Goal: Transaction & Acquisition: Purchase product/service

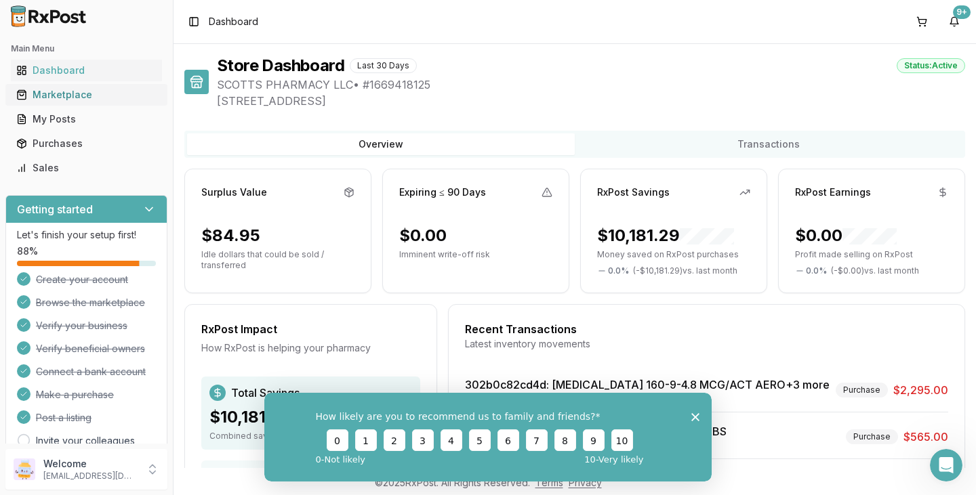
click at [79, 94] on div "Marketplace" at bounding box center [86, 95] width 140 height 14
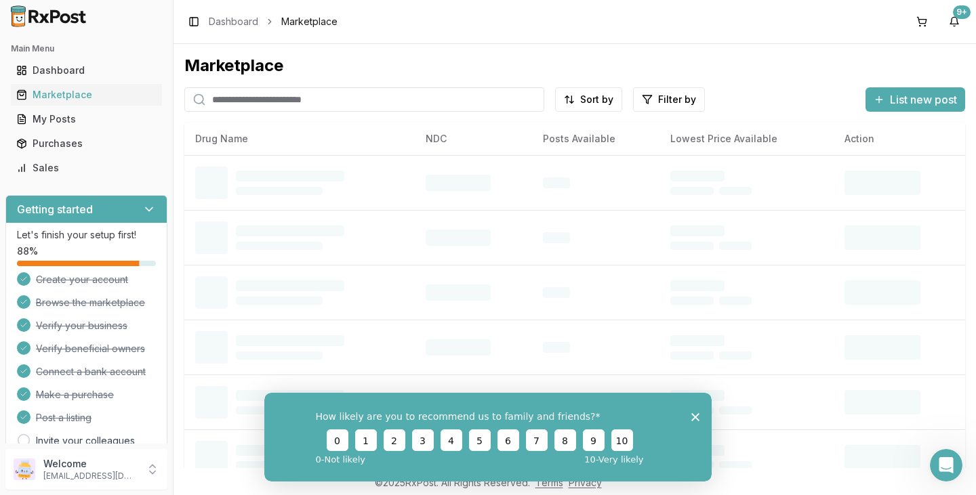
click at [304, 92] on input "search" at bounding box center [364, 99] width 360 height 24
type input "*******"
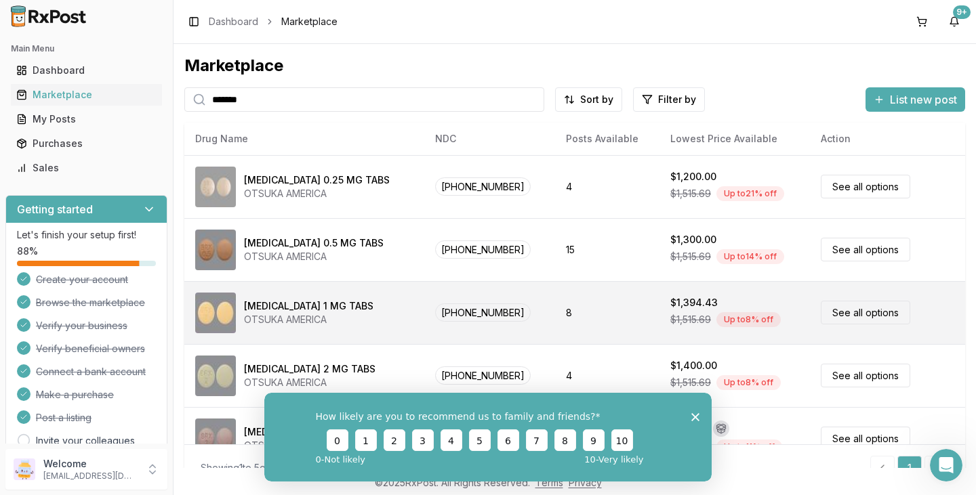
click at [840, 307] on link "See all options" at bounding box center [865, 313] width 89 height 24
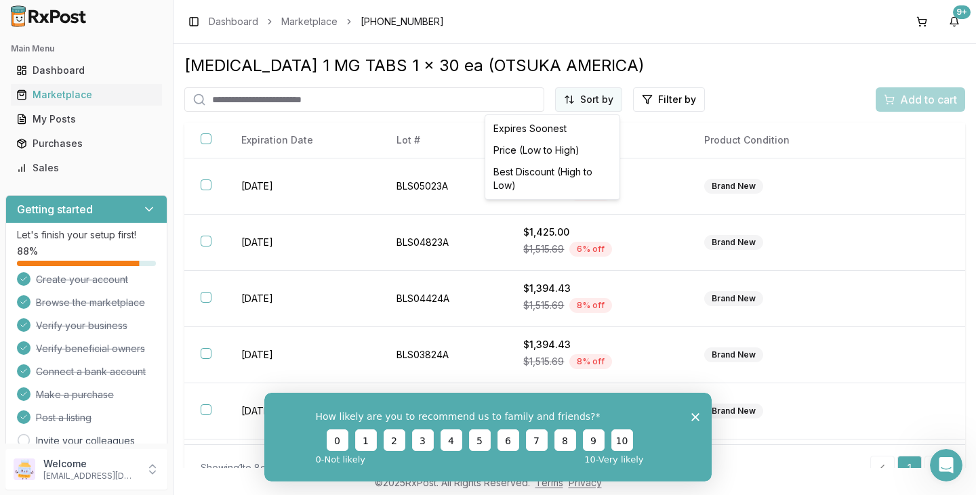
click at [587, 103] on html "Main Menu Dashboard Marketplace My Posts Purchases Sales Getting started Let's …" at bounding box center [488, 247] width 976 height 495
click at [556, 175] on div "Best Discount (High to Low)" at bounding box center [552, 178] width 129 height 35
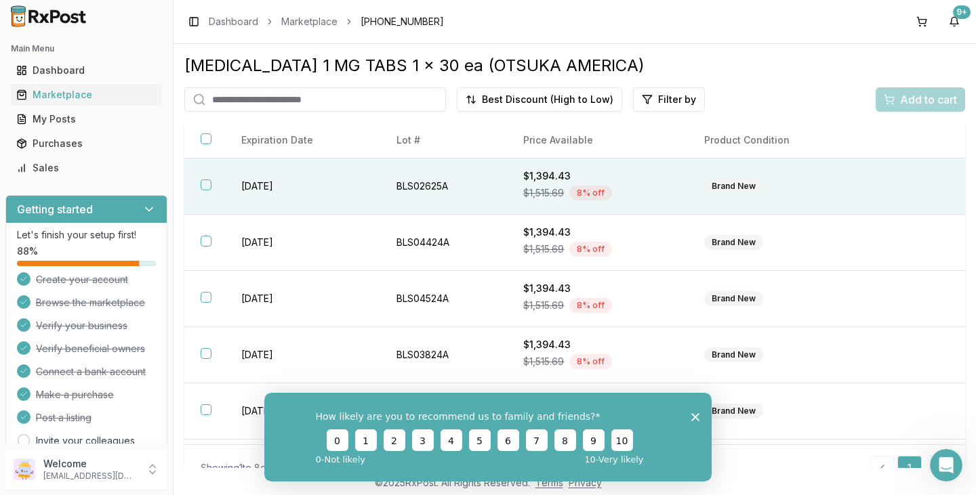
click at [731, 188] on div "Brand New" at bounding box center [733, 186] width 59 height 15
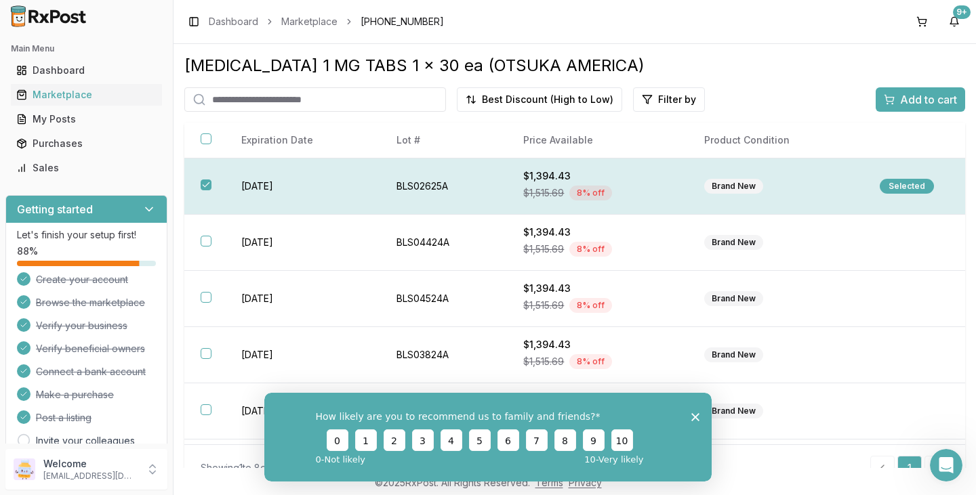
click at [897, 184] on div "Selected" at bounding box center [907, 186] width 54 height 15
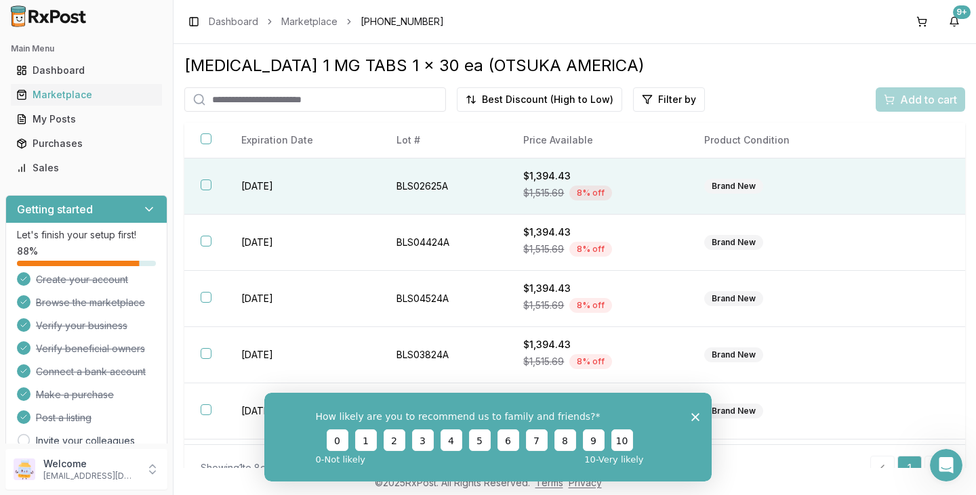
click at [209, 190] on th at bounding box center [204, 187] width 41 height 56
click at [938, 101] on span "Add to cart" at bounding box center [928, 100] width 57 height 16
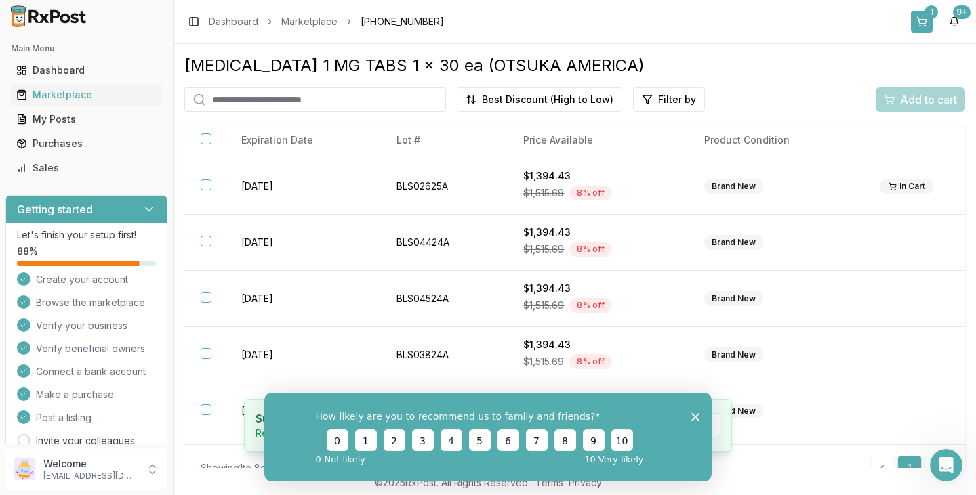
click at [927, 8] on div "1" at bounding box center [932, 12] width 14 height 14
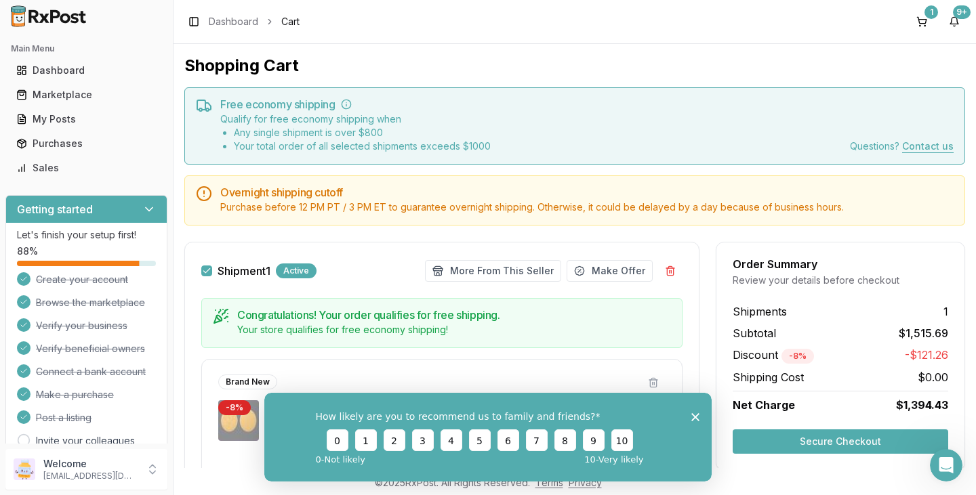
click at [691, 414] on icon "Close survey" at bounding box center [695, 417] width 8 height 8
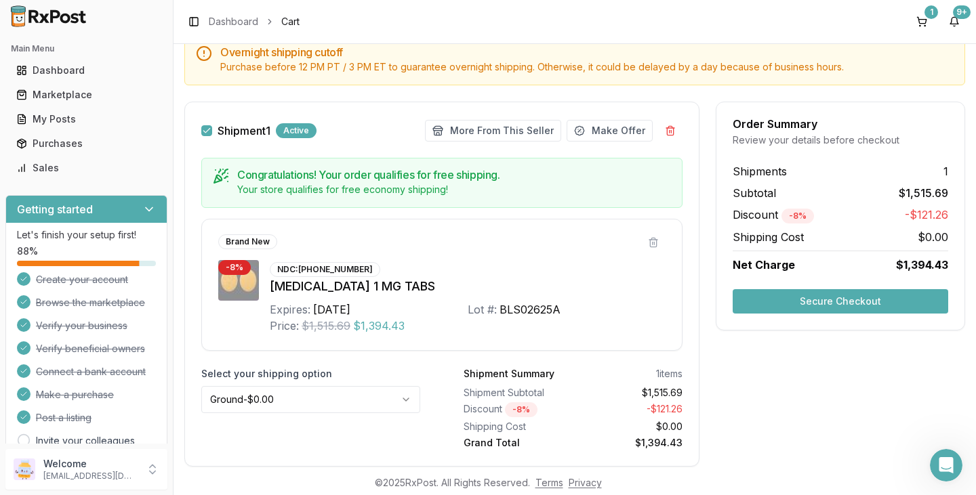
scroll to position [177, 0]
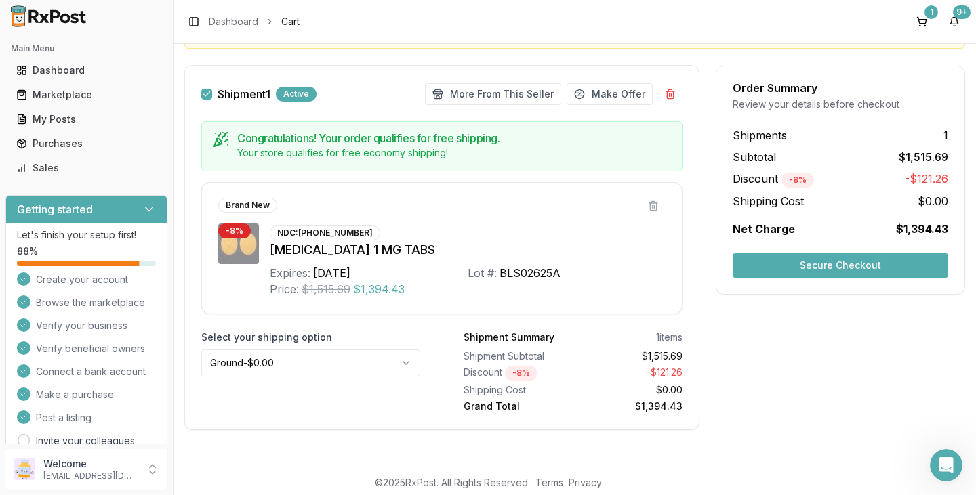
click at [402, 367] on html "Main Menu Dashboard Marketplace My Posts Purchases Sales Getting started Let's …" at bounding box center [488, 247] width 976 height 495
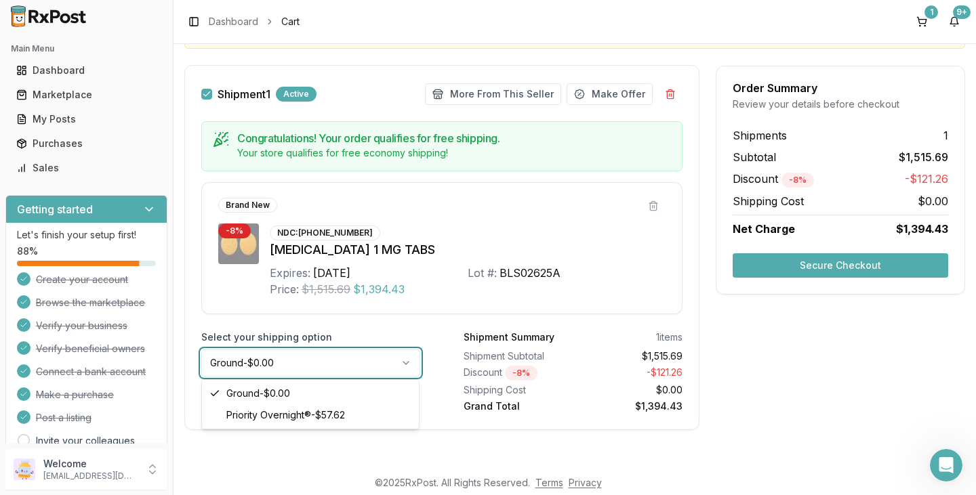
click at [668, 96] on html "Main Menu Dashboard Marketplace My Posts Purchases Sales Getting started Let's …" at bounding box center [488, 247] width 976 height 495
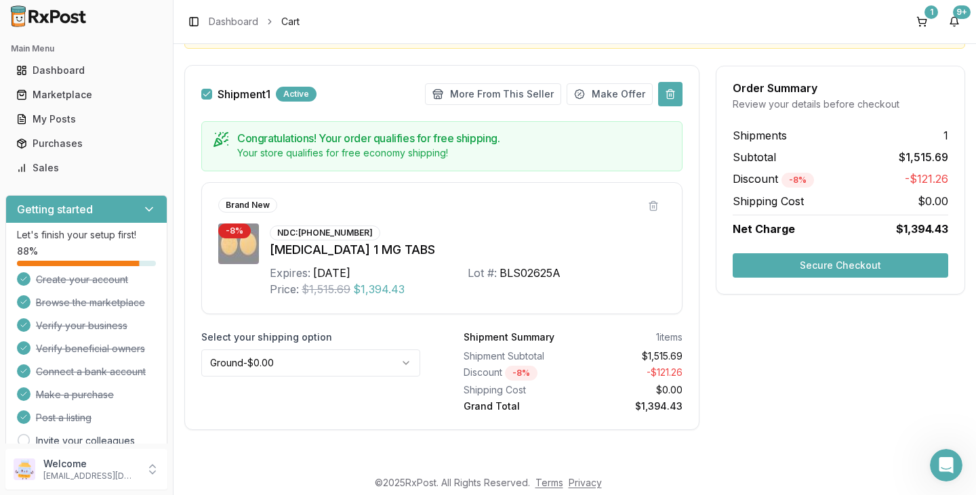
click at [667, 96] on button at bounding box center [670, 94] width 24 height 24
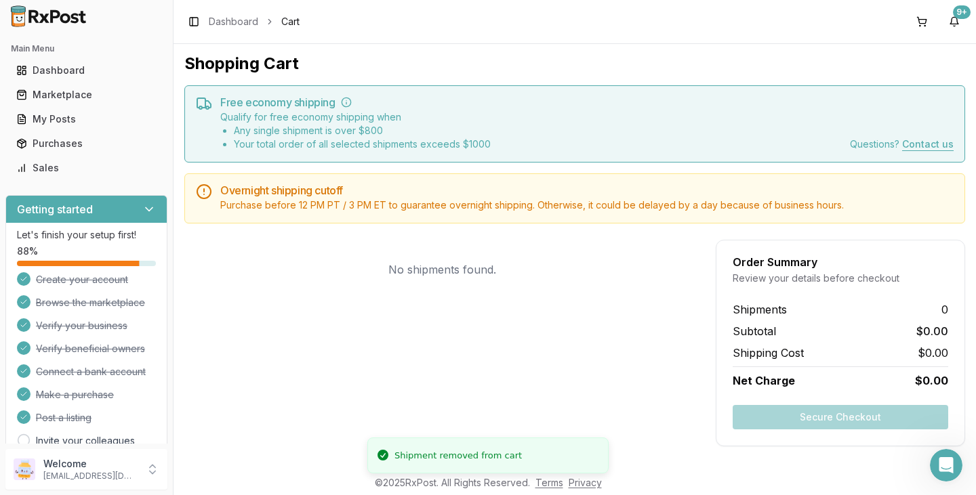
scroll to position [2, 0]
